Goal: Information Seeking & Learning: Learn about a topic

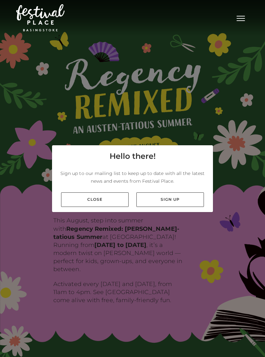
click at [112, 201] on link "Close" at bounding box center [95, 200] width 68 height 15
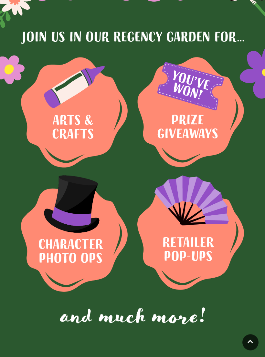
scroll to position [345, 0]
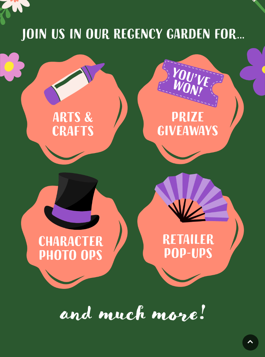
click at [77, 111] on img at bounding box center [74, 109] width 107 height 111
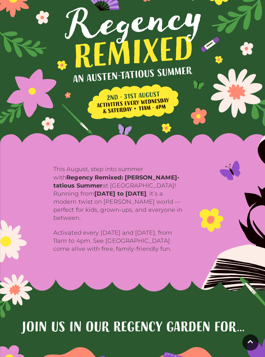
scroll to position [0, 0]
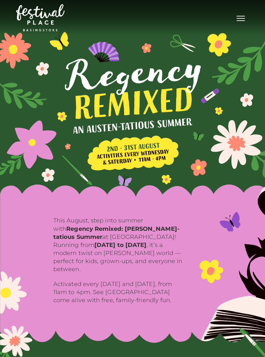
click at [237, 20] on button "Toggle navigation" at bounding box center [241, 17] width 16 height 9
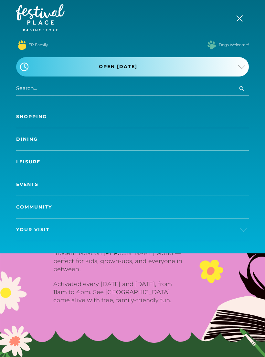
click at [59, 185] on link "Events" at bounding box center [132, 185] width 233 height 22
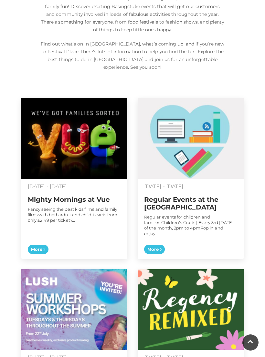
scroll to position [287, 0]
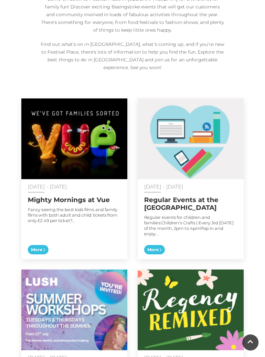
click at [169, 245] on div "[DATE] - [DATE] Regular Events at the [GEOGRAPHIC_DATA] Regular events for chil…" at bounding box center [191, 219] width 106 height 80
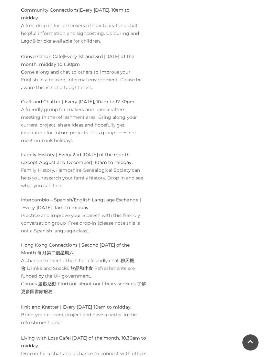
scroll to position [932, 0]
click at [188, 247] on div "More Events Mighty Mornings at Vue 01 Jan - 31 Dec 2025 Summer Workshop at LUSH…" at bounding box center [200, 11] width 97 height 1295
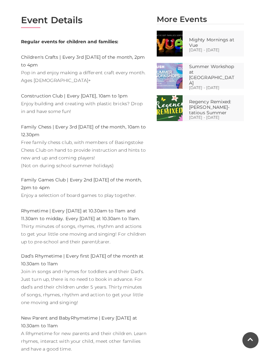
scroll to position [278, 0]
